Goal: Answer question/provide support: Share knowledge or assist other users

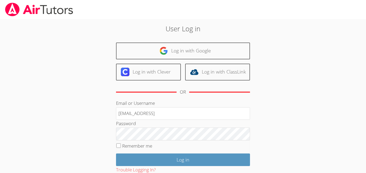
type input "[EMAIL_ADDRESS][DOMAIN_NAME]"
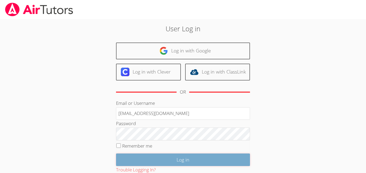
click at [219, 164] on input "Log in" at bounding box center [183, 160] width 134 height 13
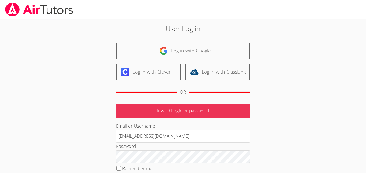
scroll to position [11, 0]
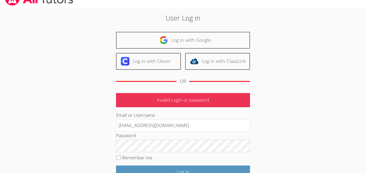
click at [261, 148] on div "User Log in Log in with Google Log in with Clever Log in with ClassLink OR Inva…" at bounding box center [183, 113] width 198 height 200
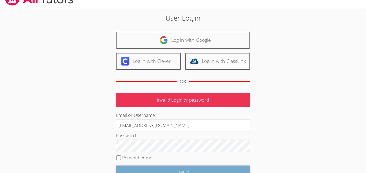
click at [229, 168] on input "Log in" at bounding box center [183, 172] width 134 height 13
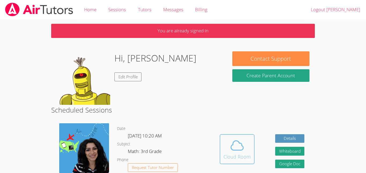
click at [228, 147] on span at bounding box center [236, 145] width 27 height 15
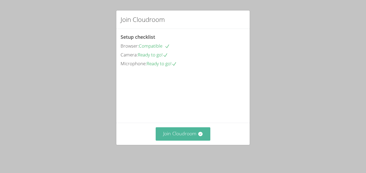
click at [166, 139] on button "Join Cloudroom" at bounding box center [183, 134] width 55 height 13
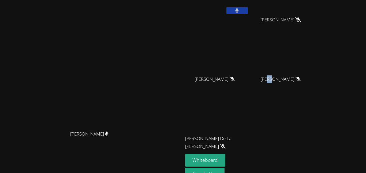
drag, startPoint x: 327, startPoint y: 105, endPoint x: 322, endPoint y: 116, distance: 11.6
click at [315, 116] on div "[PERSON_NAME] [PERSON_NAME] [PERSON_NAME] [PERSON_NAME] [PERSON_NAME] [PERSON_N…" at bounding box center [250, 66] width 130 height 176
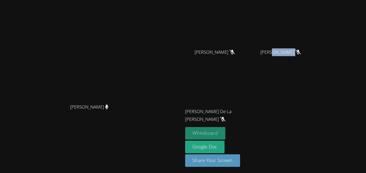
scroll to position [53, 0]
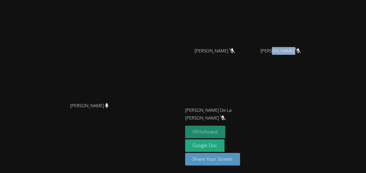
click at [226, 128] on button "Whiteboard" at bounding box center [205, 132] width 40 height 13
click at [226, 130] on button "Whiteboard" at bounding box center [205, 132] width 40 height 13
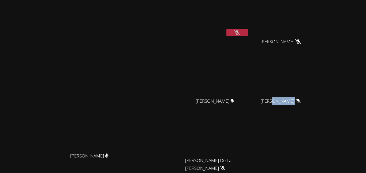
scroll to position [0, 0]
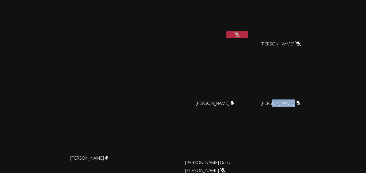
click at [248, 36] on button at bounding box center [236, 34] width 21 height 7
click at [248, 32] on button at bounding box center [236, 34] width 21 height 7
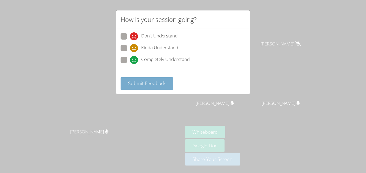
click at [152, 87] on button "Submit Feedback" at bounding box center [147, 83] width 53 height 13
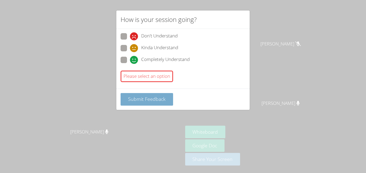
click at [151, 96] on span "Submit Feedback" at bounding box center [147, 99] width 38 height 6
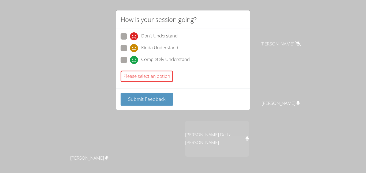
click at [130, 64] on span at bounding box center [130, 64] width 0 height 0
click at [130, 61] on input "Completely Understand" at bounding box center [132, 59] width 5 height 5
radio input "true"
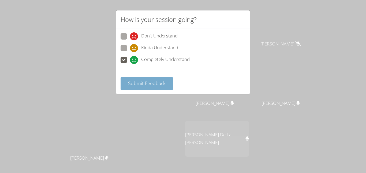
click at [129, 82] on span "Submit Feedback" at bounding box center [147, 83] width 38 height 6
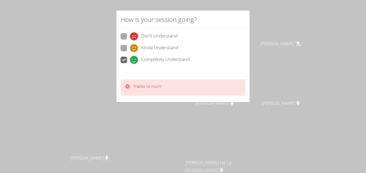
click at [131, 85] on div "Thanks so much!" at bounding box center [143, 88] width 37 height 8
click at [125, 85] on icon at bounding box center [127, 86] width 5 height 5
click at [125, 85] on icon at bounding box center [127, 86] width 4 height 4
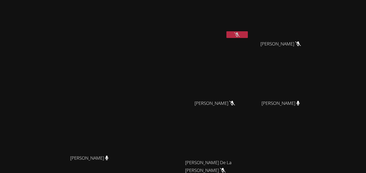
click at [240, 33] on icon at bounding box center [237, 34] width 6 height 5
click at [249, 35] on video at bounding box center [217, 20] width 64 height 36
